Goal: Check status

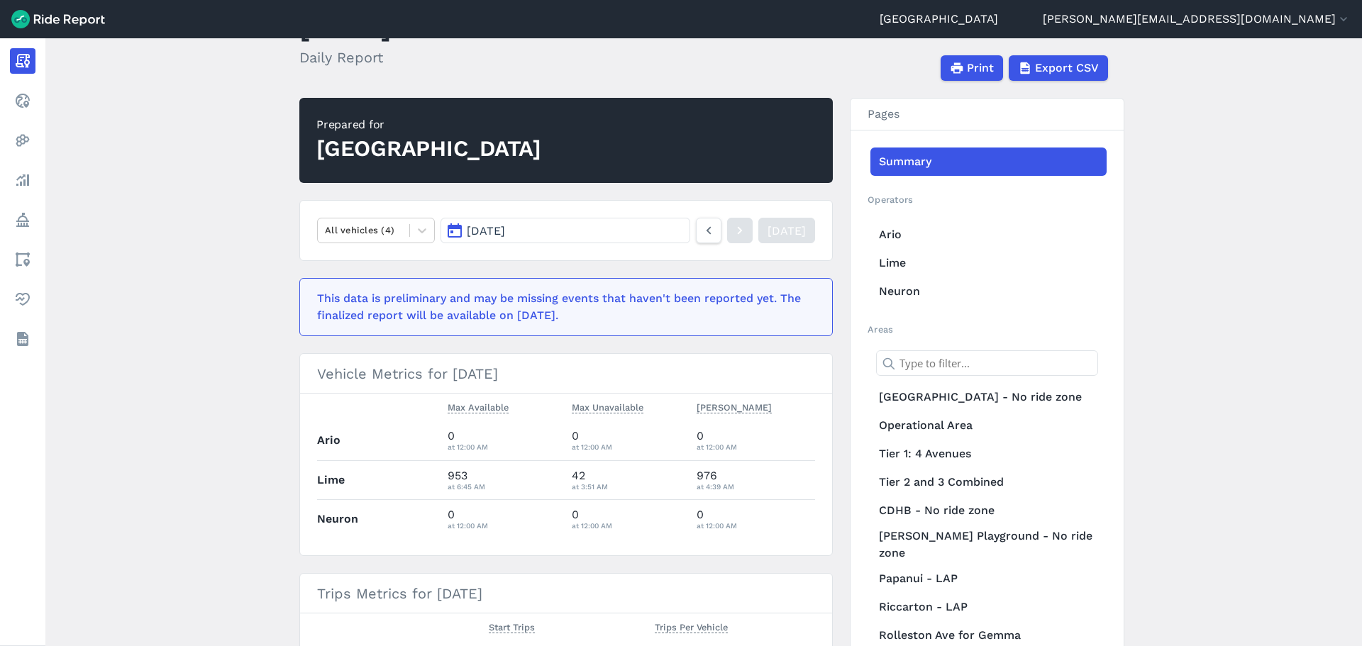
scroll to position [142, 0]
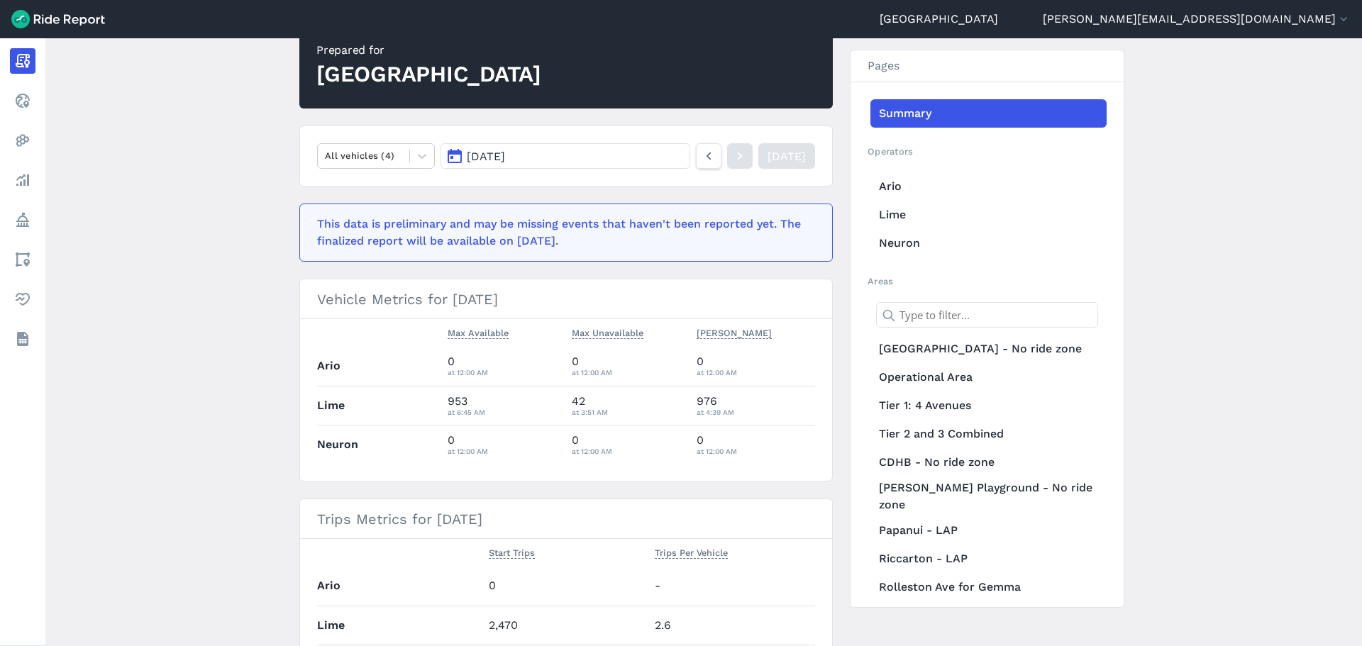
click at [555, 157] on button "[DATE]" at bounding box center [566, 156] width 250 height 26
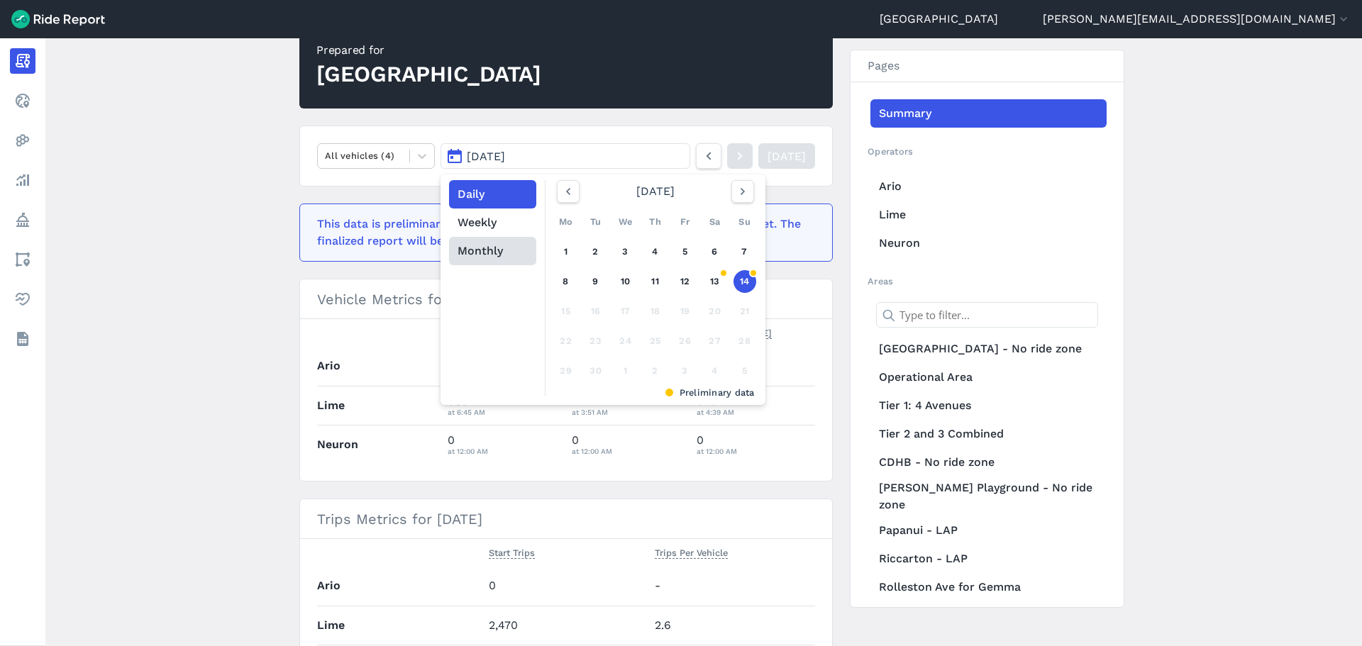
click at [485, 248] on button "Monthly" at bounding box center [492, 251] width 87 height 28
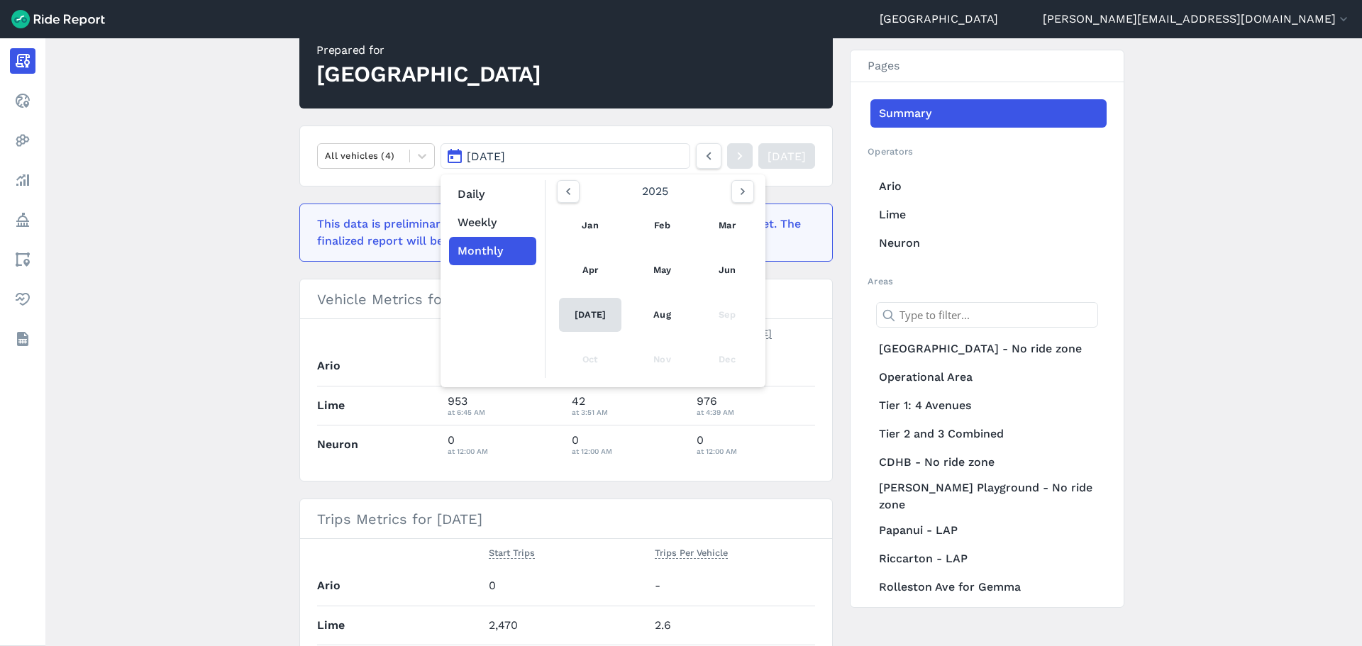
click at [580, 314] on link "[DATE]" at bounding box center [590, 315] width 62 height 34
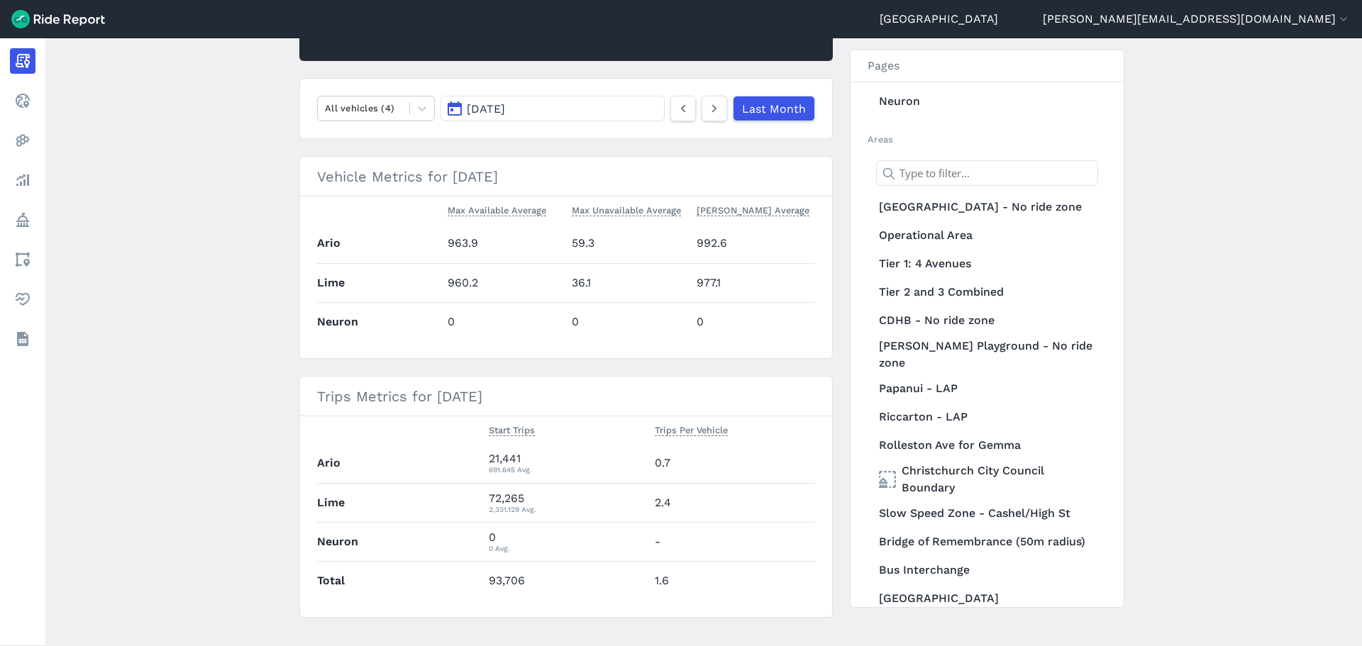
scroll to position [212, 0]
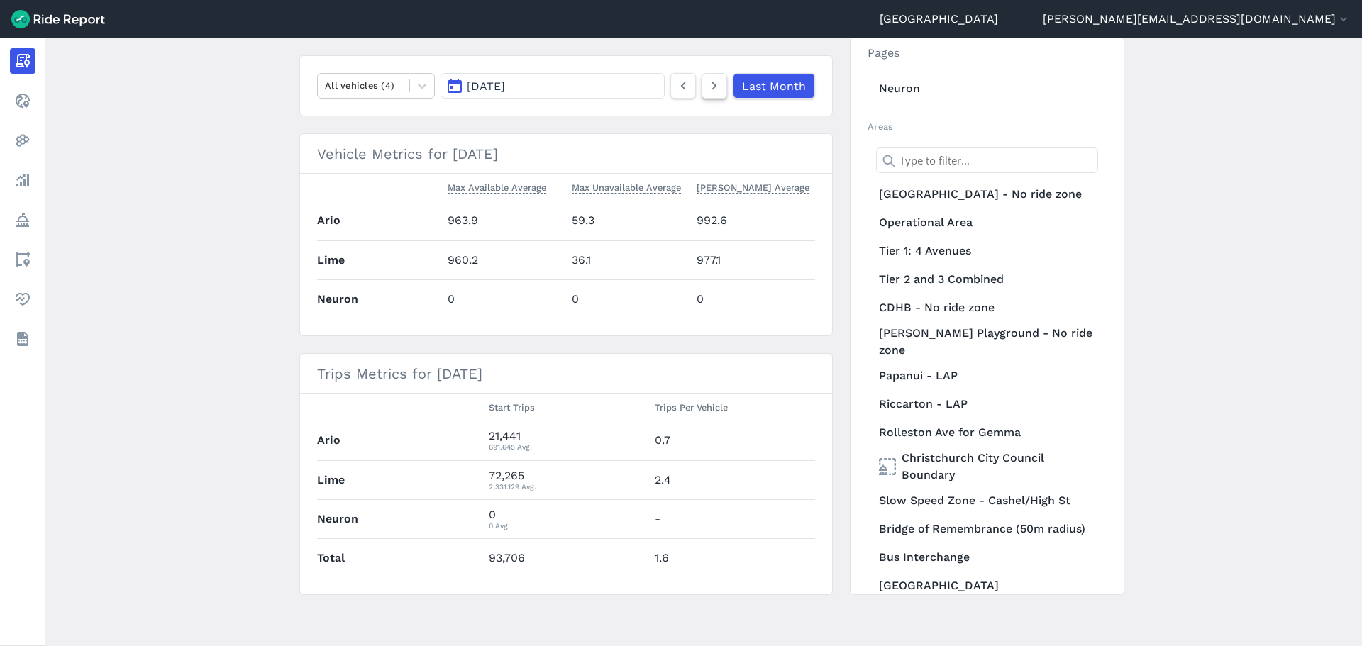
click at [714, 85] on use at bounding box center [714, 86] width 5 height 8
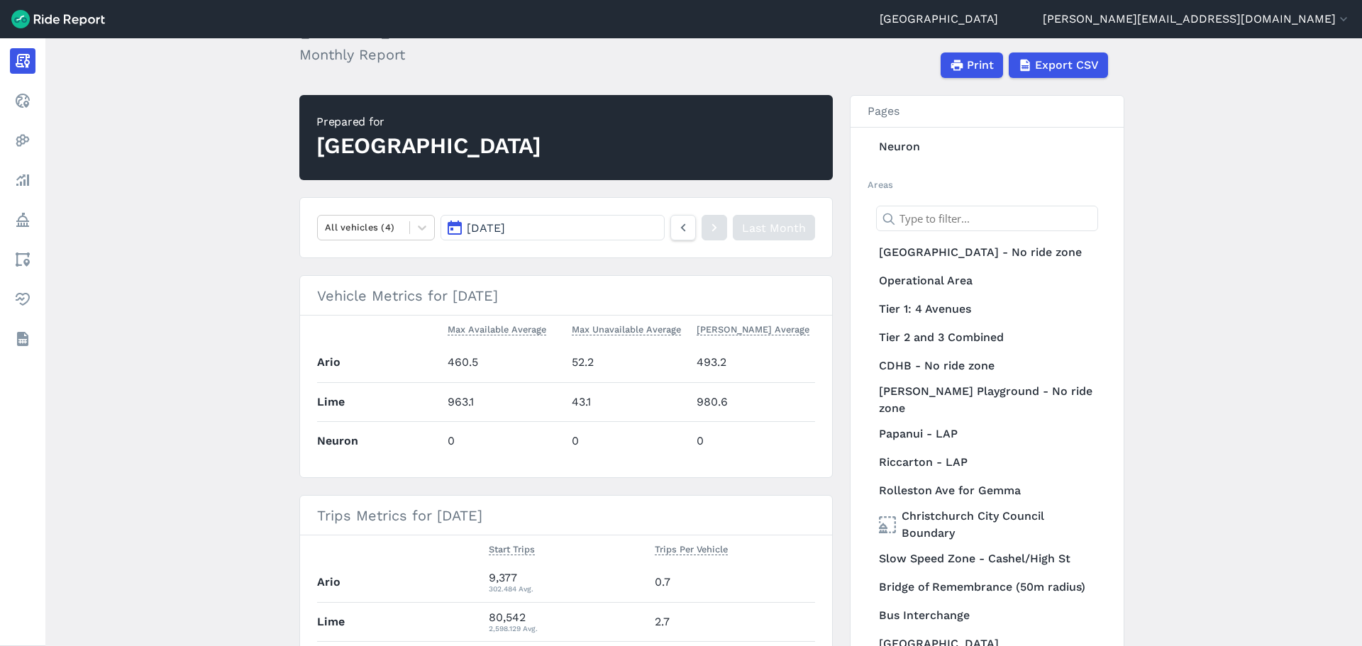
scroll to position [212, 0]
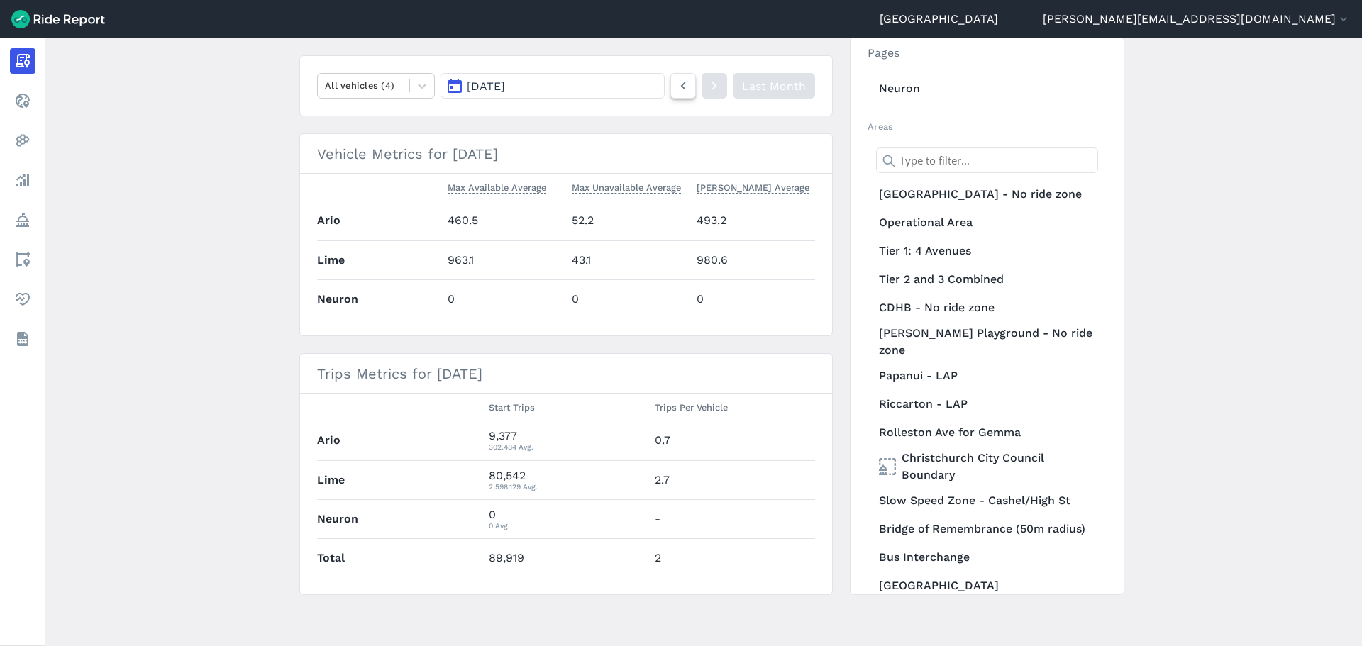
click at [680, 84] on icon at bounding box center [683, 85] width 16 height 17
